Goal: Check status: Check status

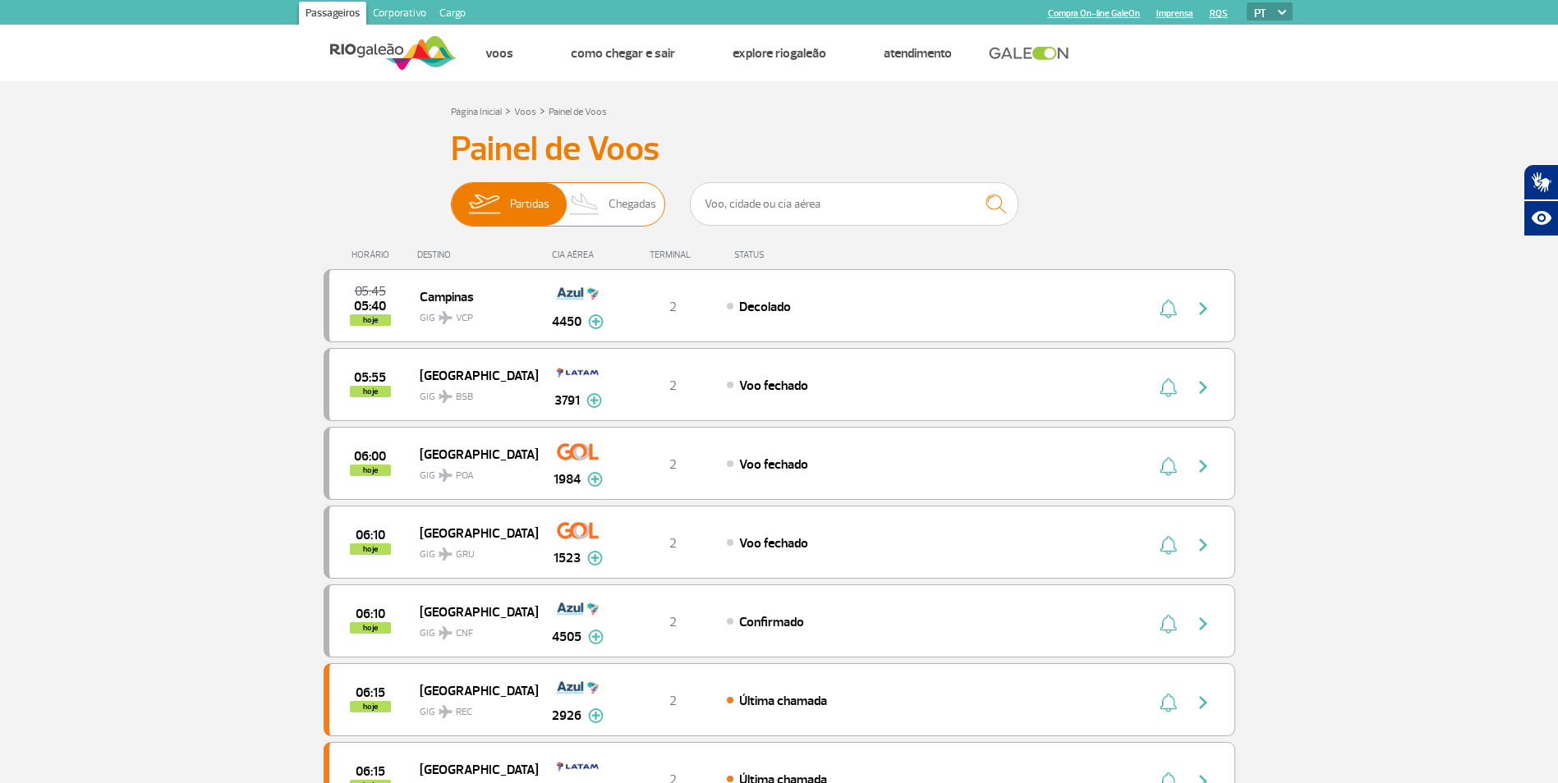
click at [596, 204] on img at bounding box center [585, 204] width 48 height 43
click at [451, 196] on input "Partidas Chegadas" at bounding box center [451, 196] width 0 height 0
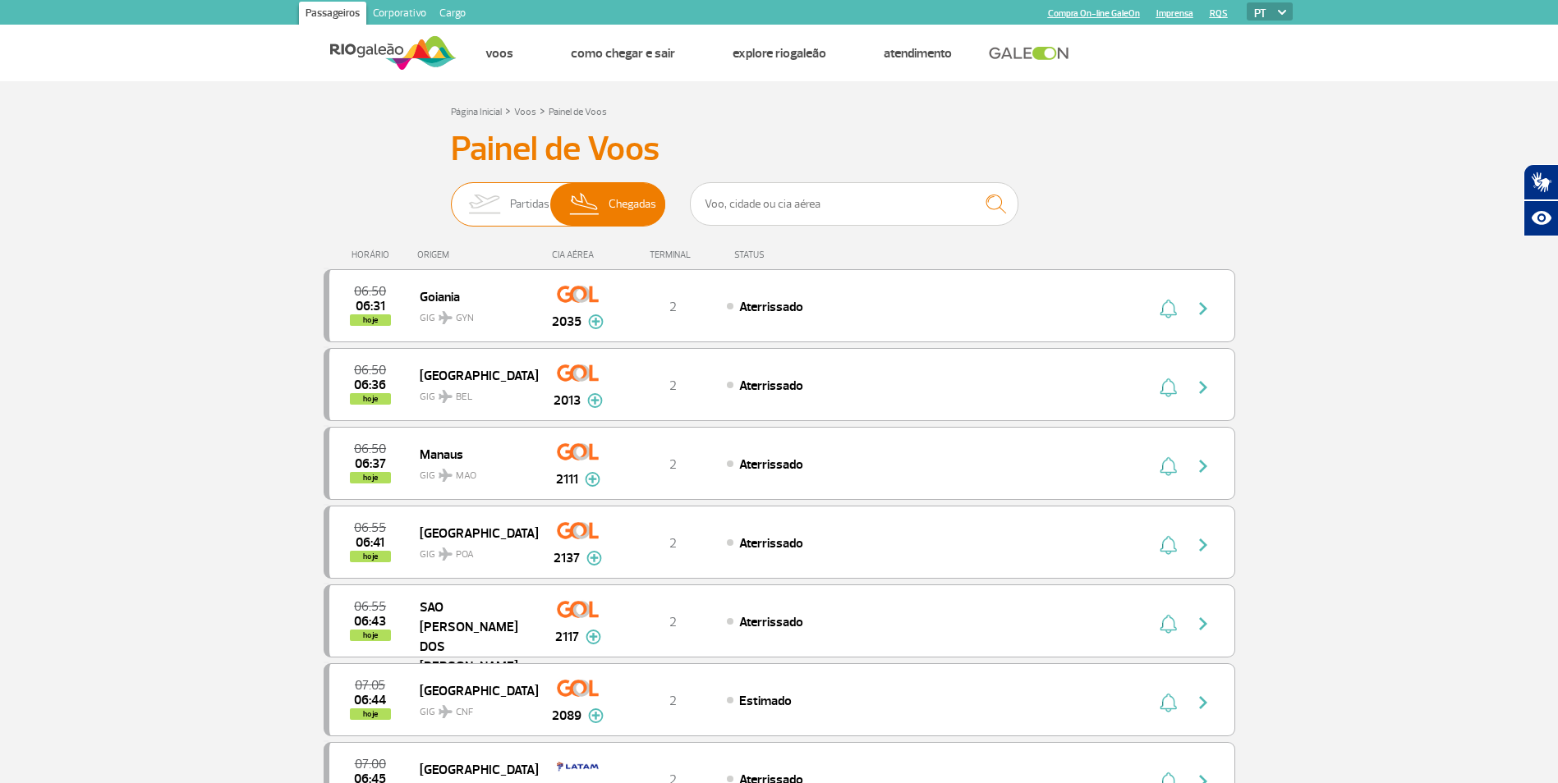
click at [488, 203] on img at bounding box center [484, 204] width 52 height 43
click at [451, 196] on input "Partidas Chegadas" at bounding box center [451, 196] width 0 height 0
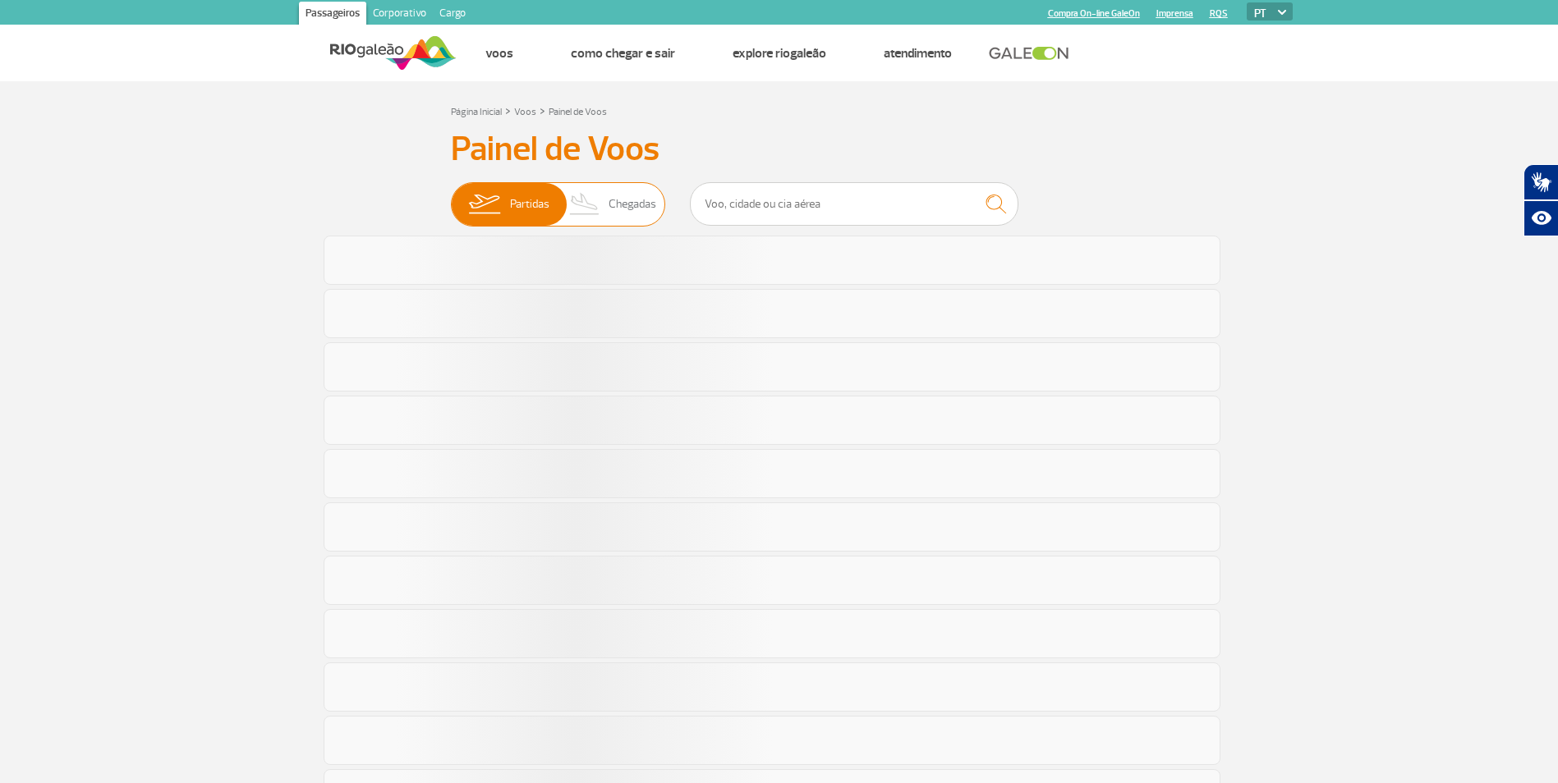
click at [585, 204] on img at bounding box center [585, 204] width 48 height 43
click at [451, 196] on input "Partidas Chegadas" at bounding box center [451, 196] width 0 height 0
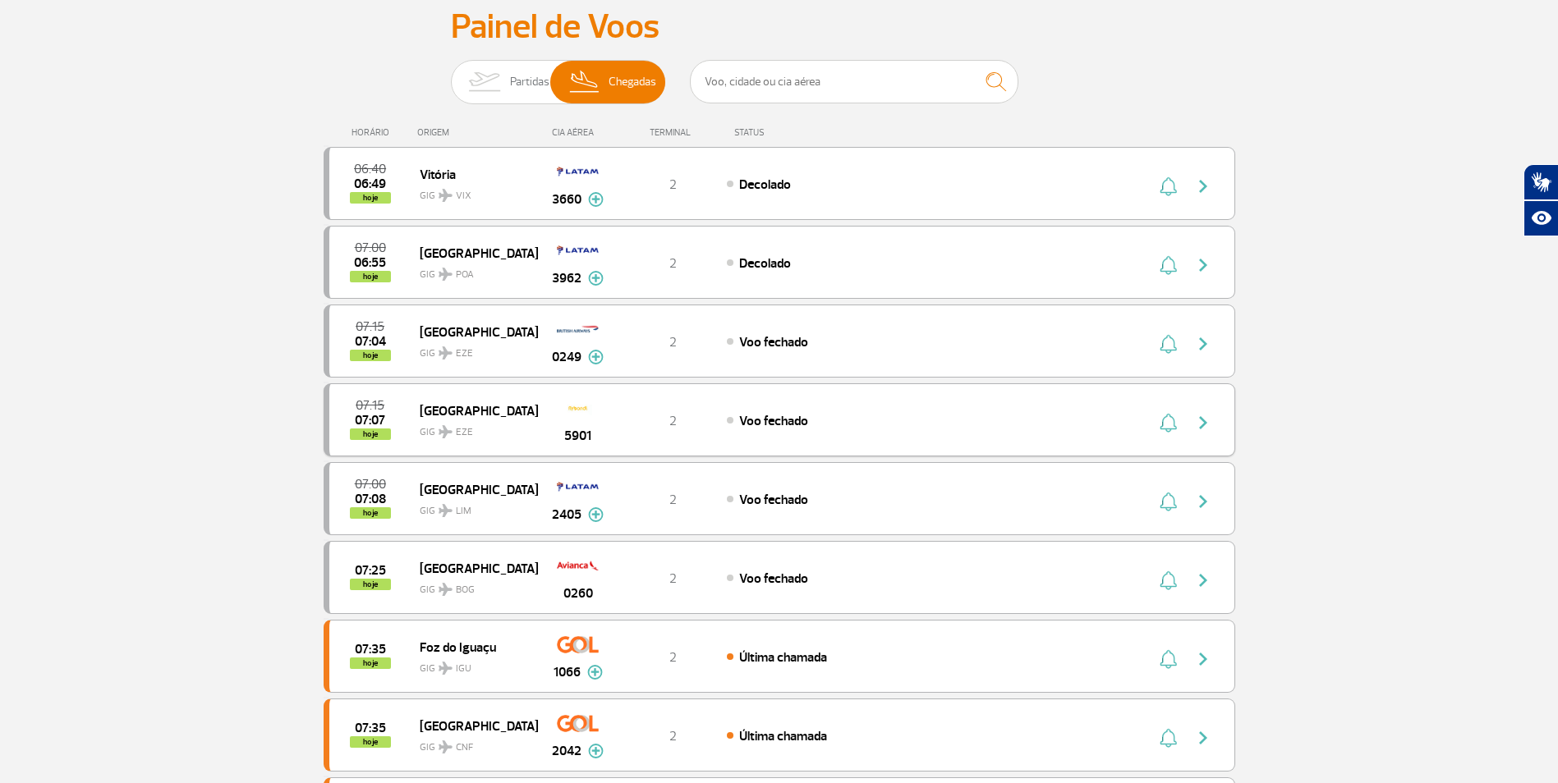
scroll to position [82, 0]
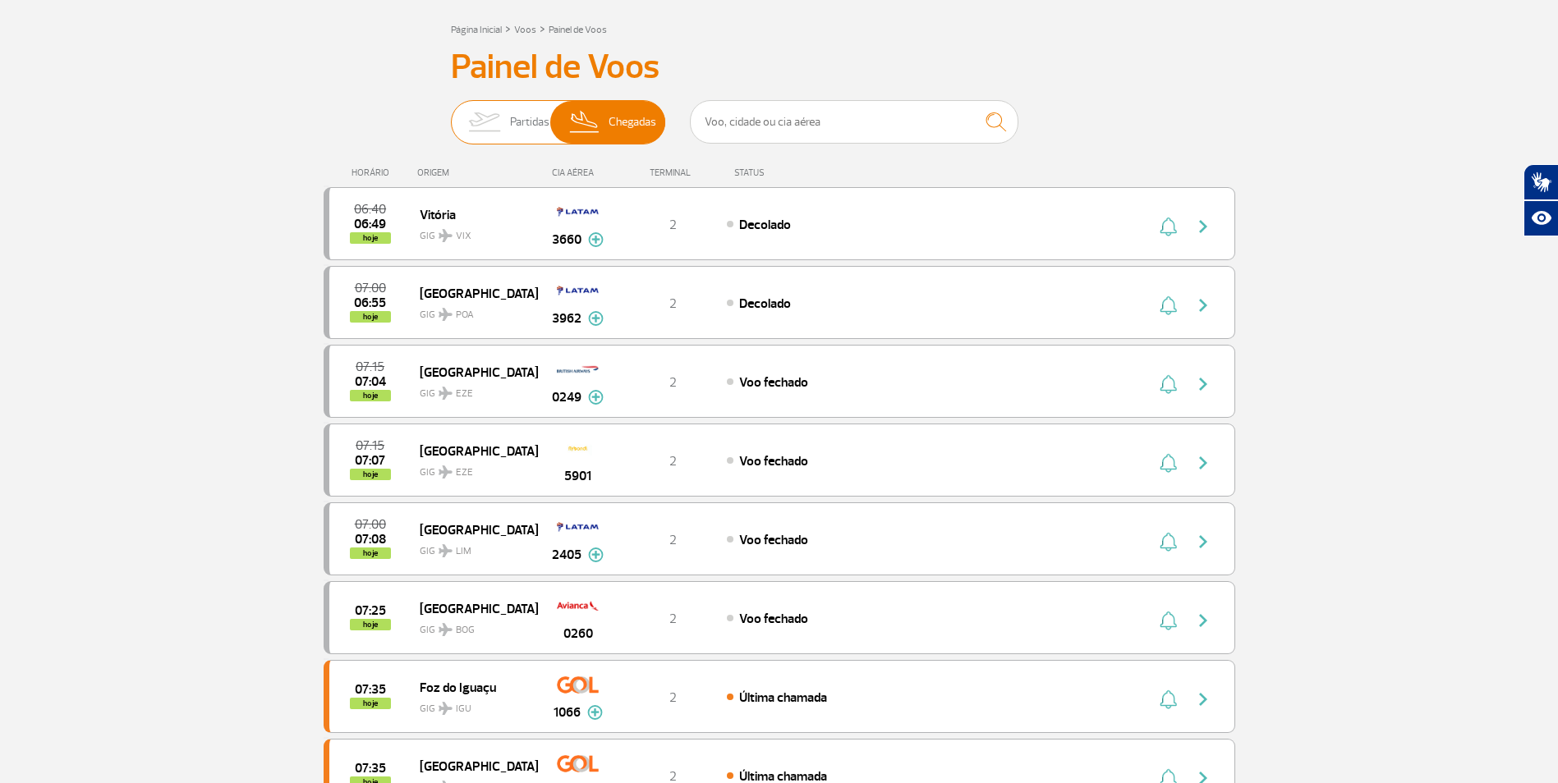
click at [489, 120] on img at bounding box center [484, 122] width 52 height 43
click at [451, 114] on input "Partidas Chegadas" at bounding box center [451, 114] width 0 height 0
click at [581, 117] on img at bounding box center [585, 122] width 48 height 43
click at [451, 114] on input "Partidas Chegadas" at bounding box center [451, 114] width 0 height 0
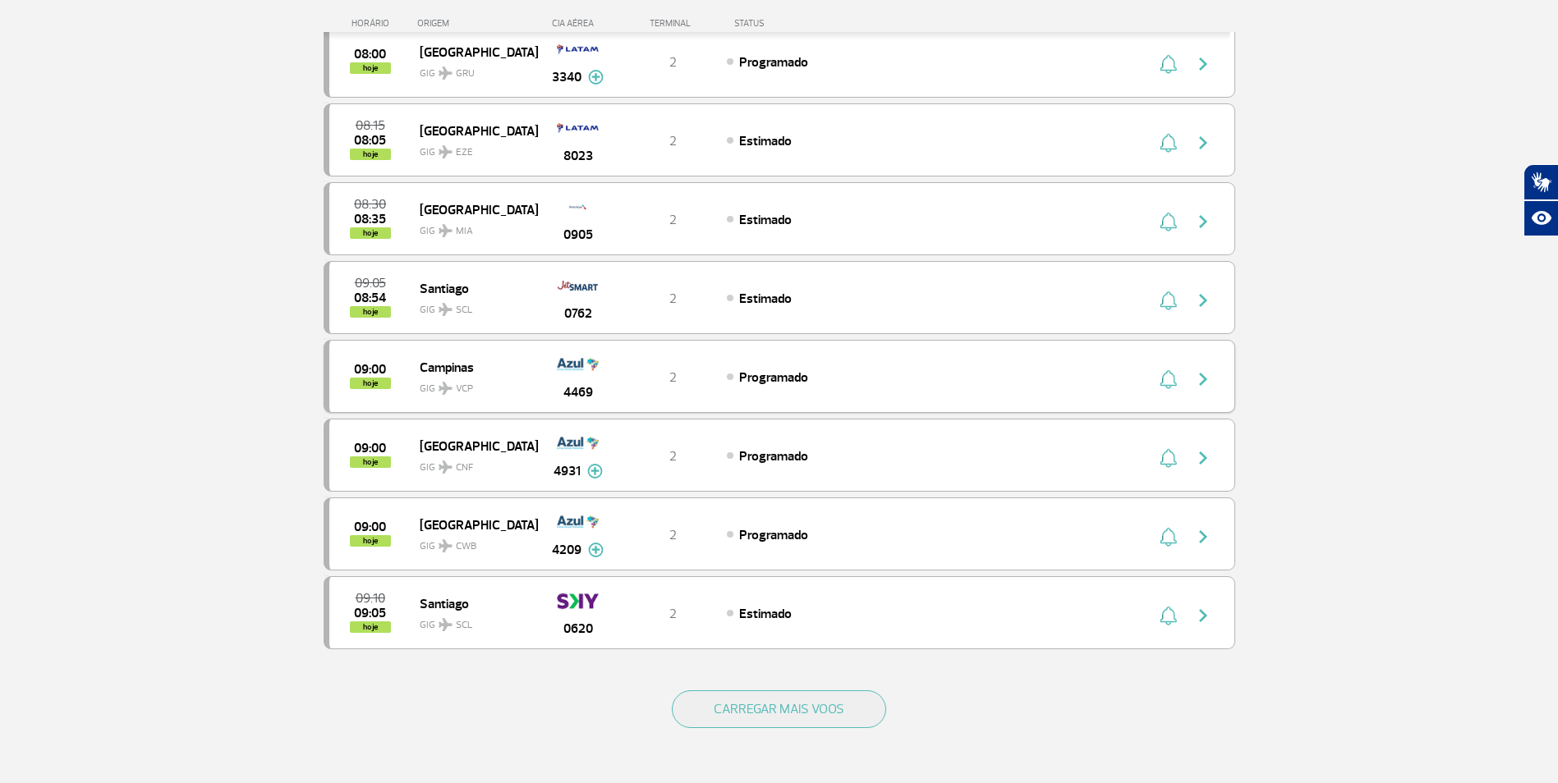
scroll to position [1232, 0]
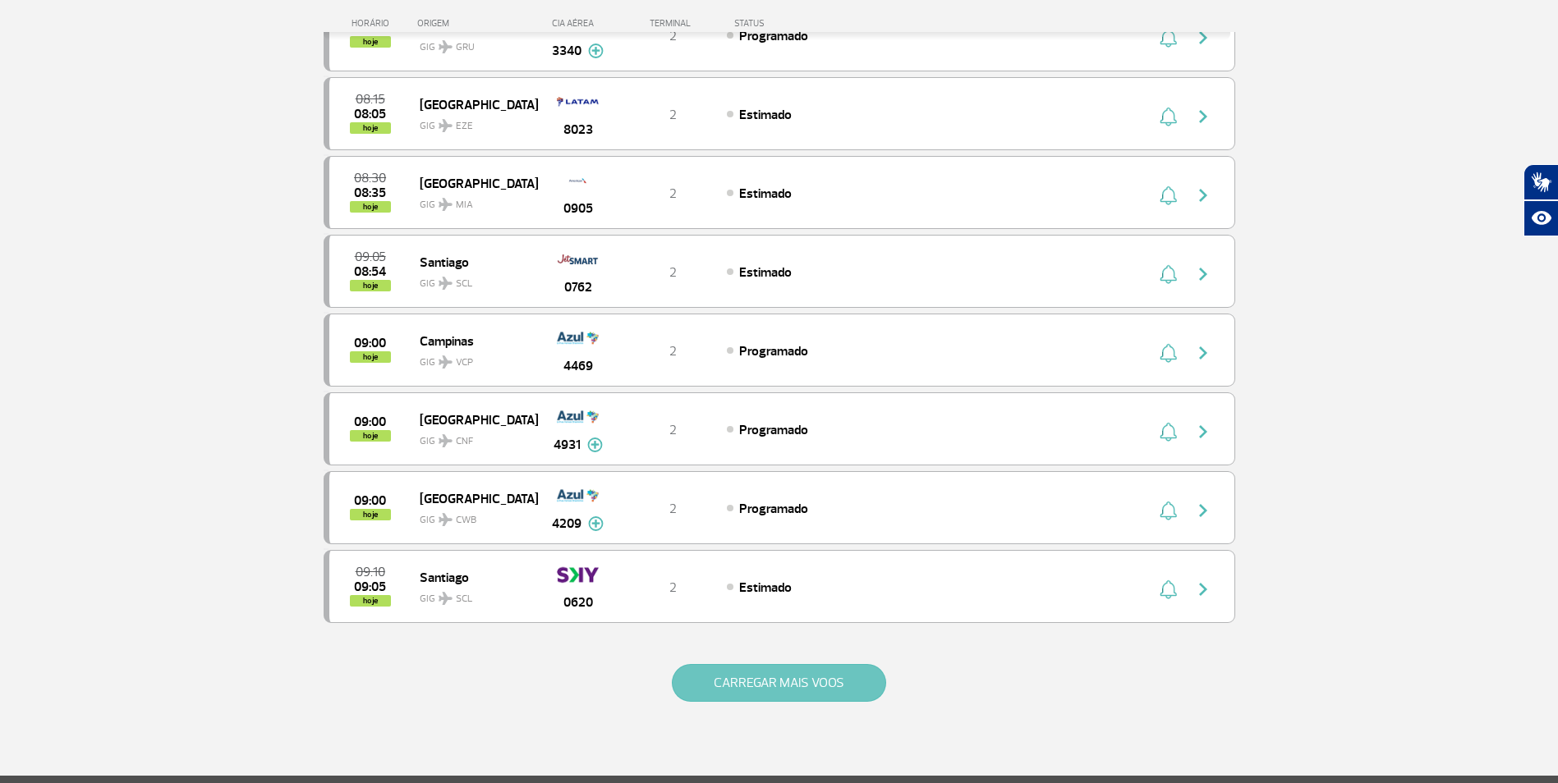
click at [741, 682] on button "CARREGAR MAIS VOOS" at bounding box center [779, 683] width 214 height 38
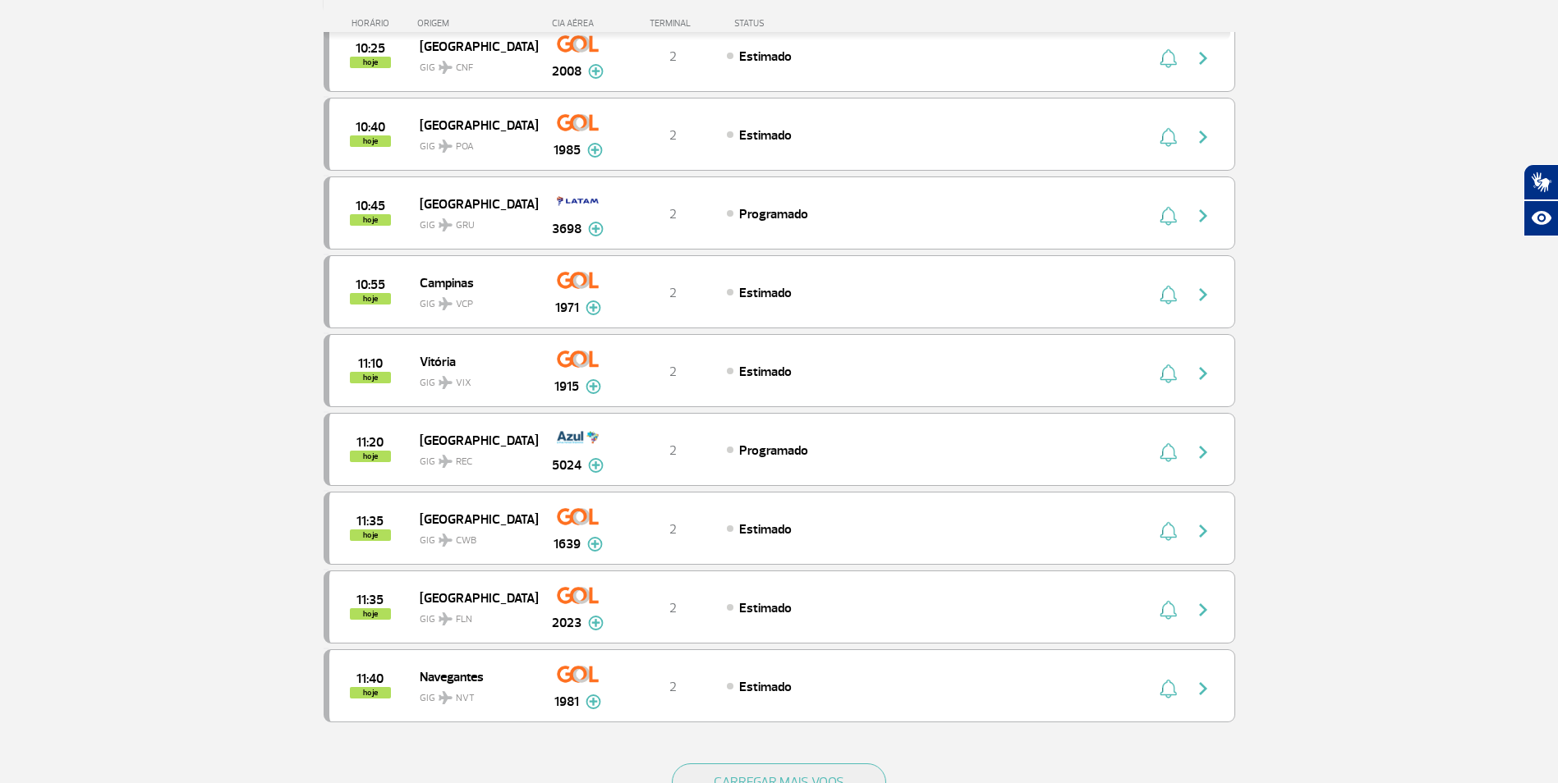
scroll to position [2710, 0]
click at [766, 774] on button "CARREGAR MAIS VOOS" at bounding box center [779, 782] width 214 height 38
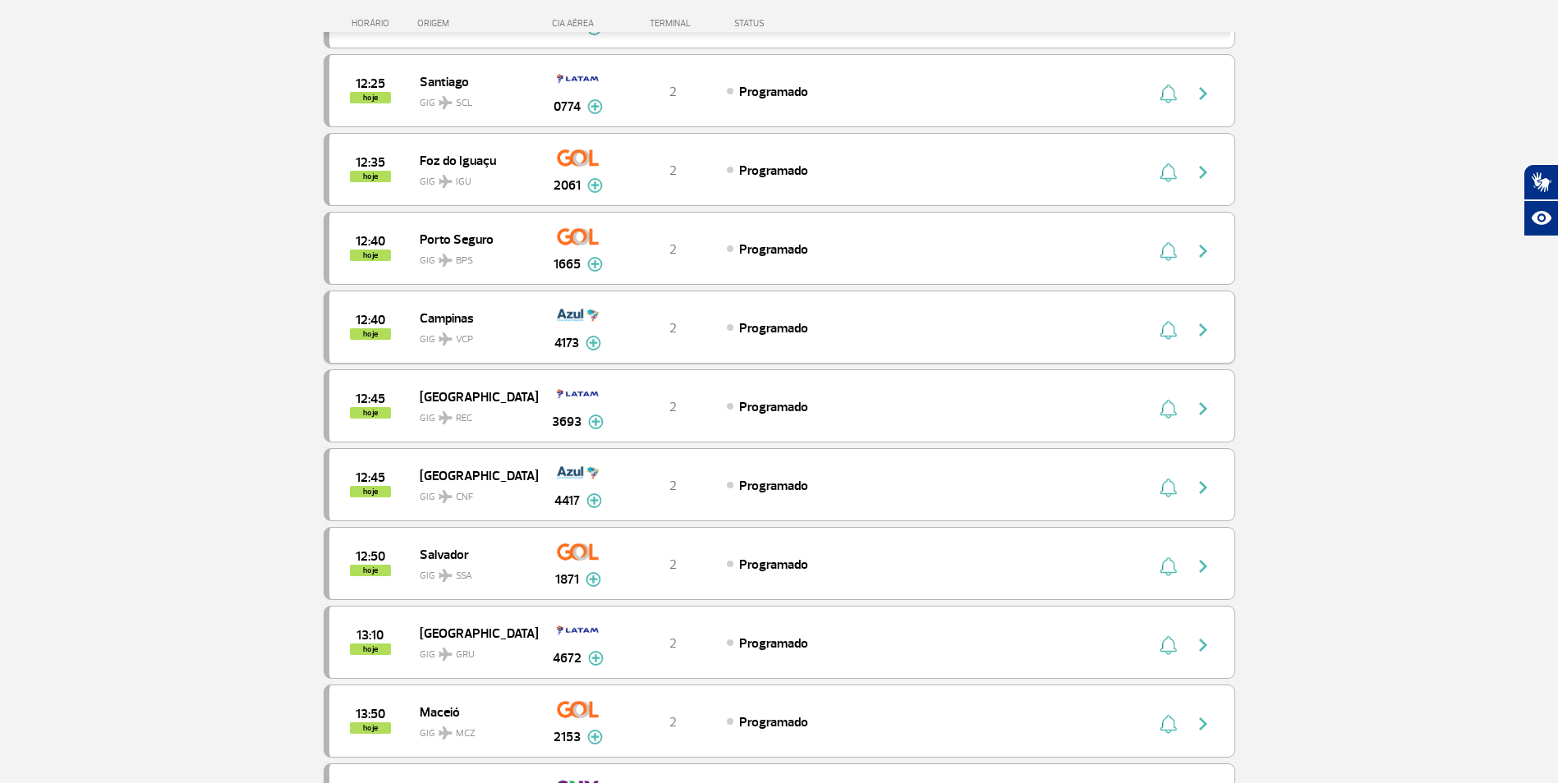
scroll to position [3696, 0]
